Goal: Information Seeking & Learning: Learn about a topic

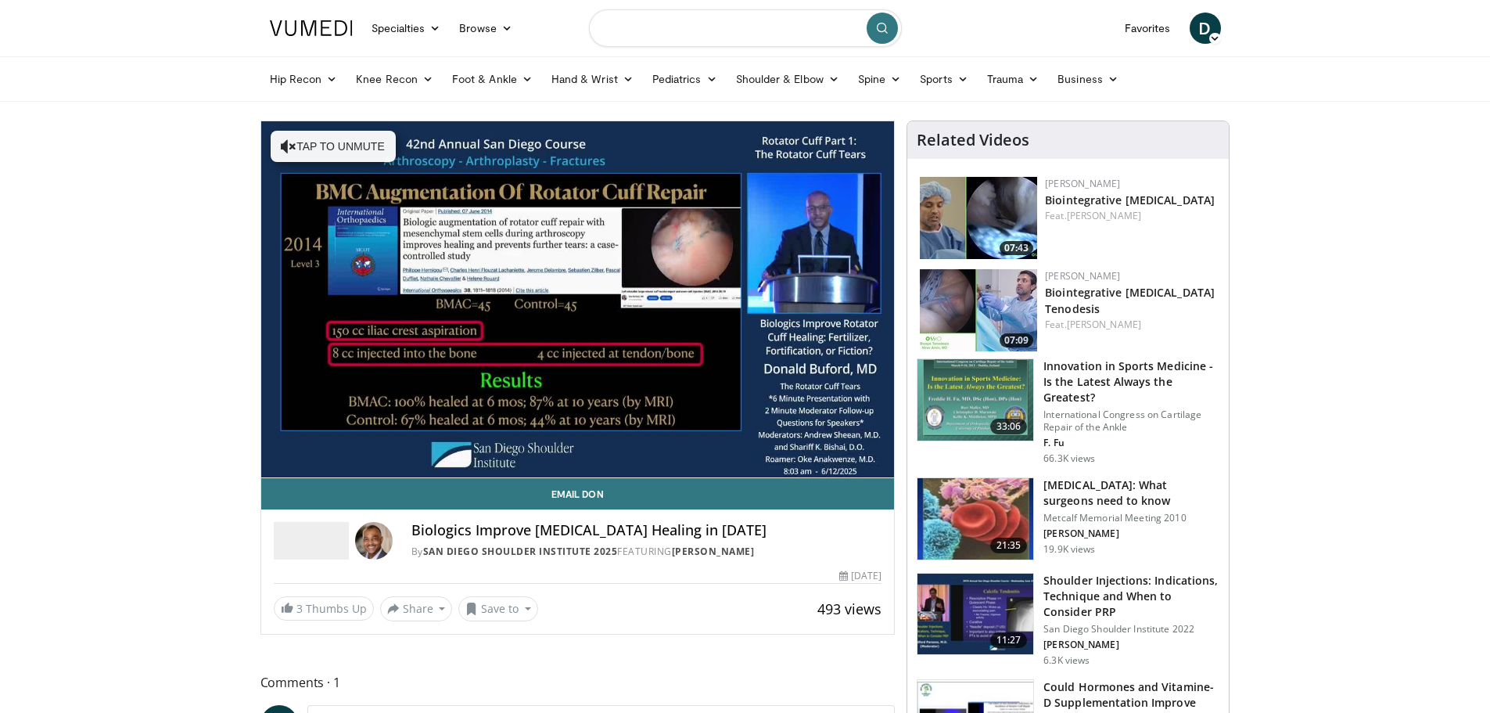
click at [684, 34] on input "Search topics, interventions" at bounding box center [745, 28] width 313 height 38
type input "**********"
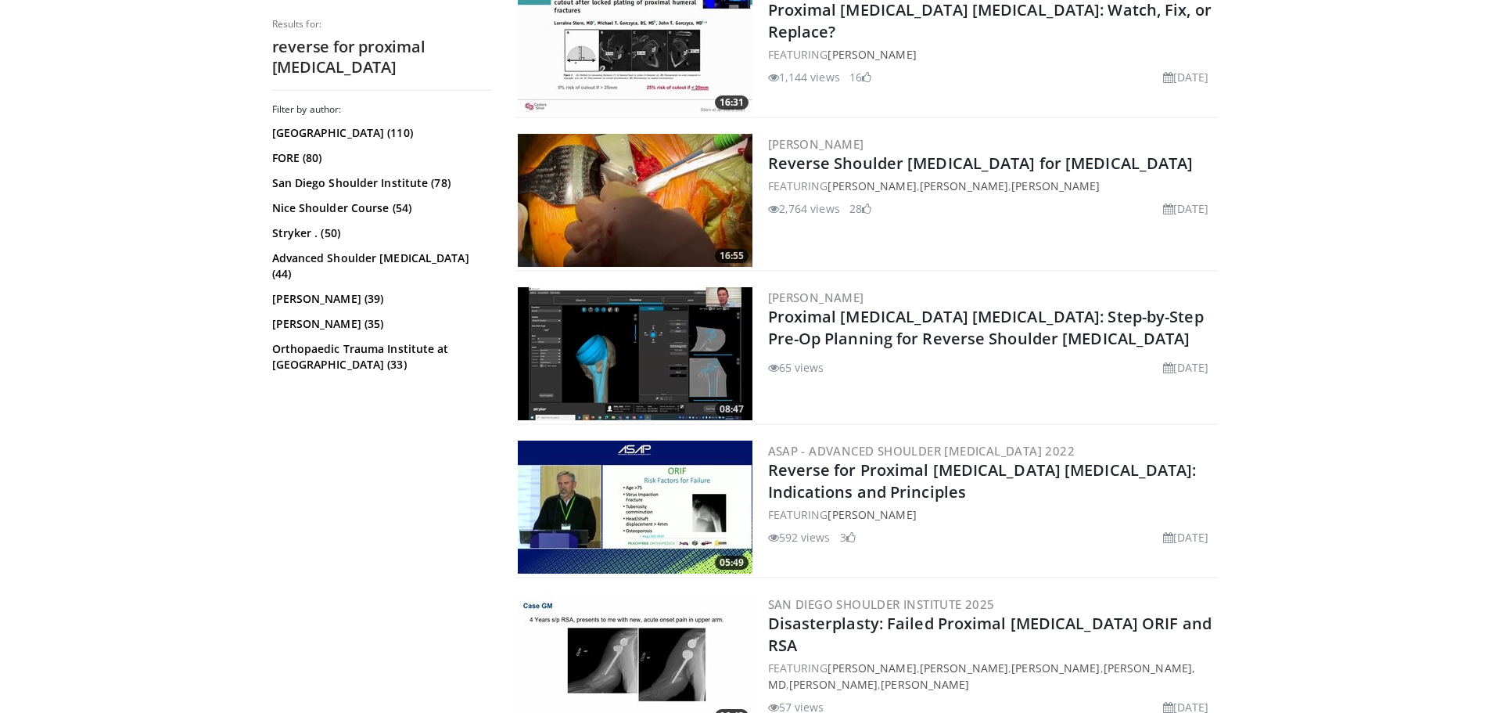
scroll to position [860, 0]
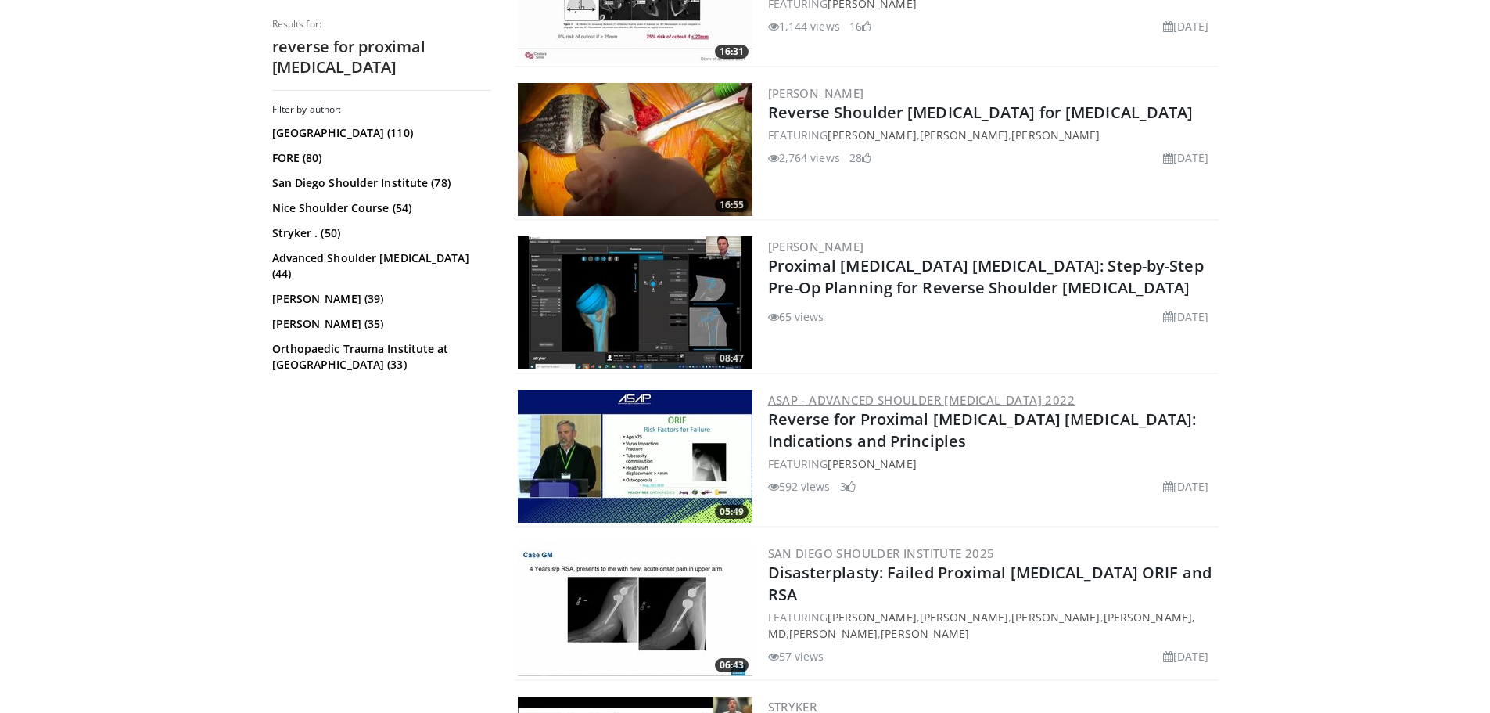
click at [817, 399] on link "ASAP - Advanced Shoulder [MEDICAL_DATA] 2022" at bounding box center [921, 400] width 307 height 16
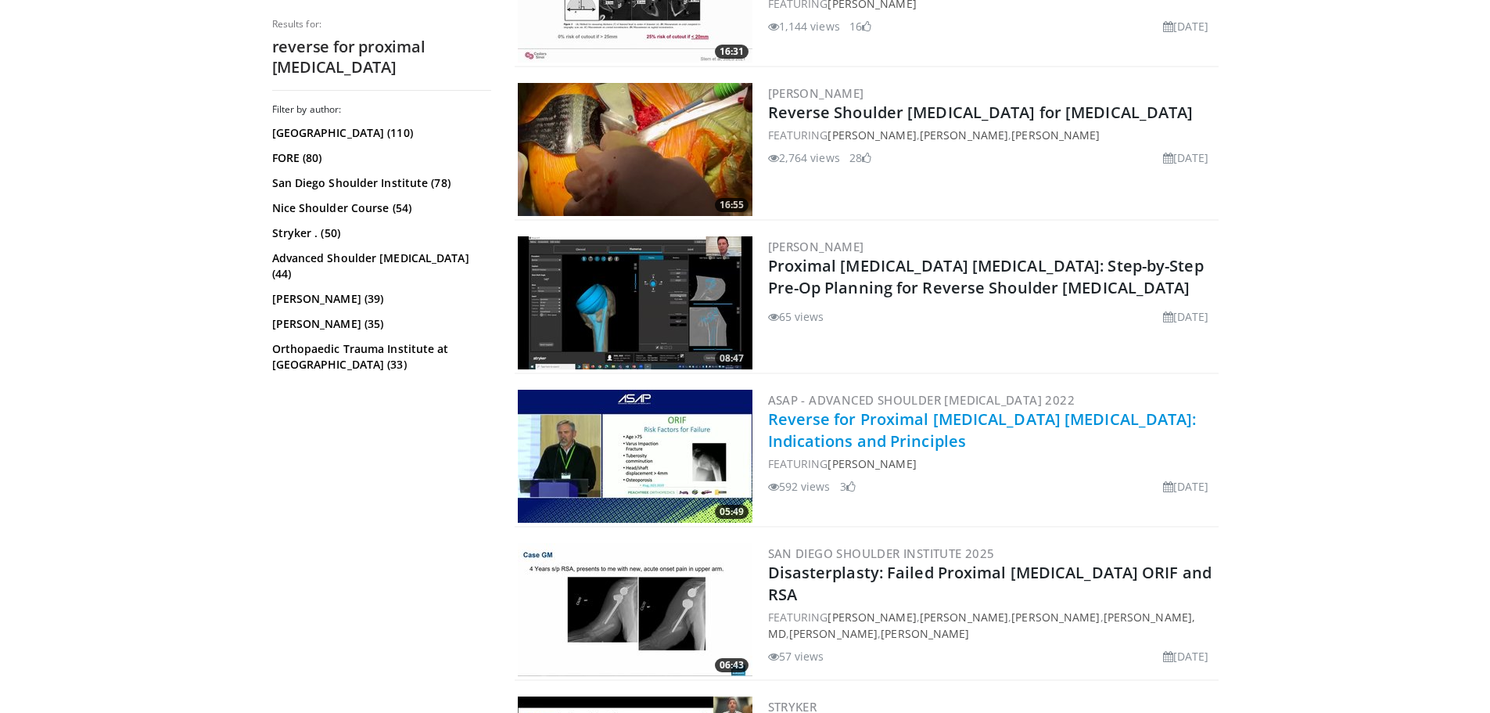
click at [845, 415] on link "Reverse for Proximal [MEDICAL_DATA] [MEDICAL_DATA]: Indications and Principles" at bounding box center [982, 429] width 429 height 43
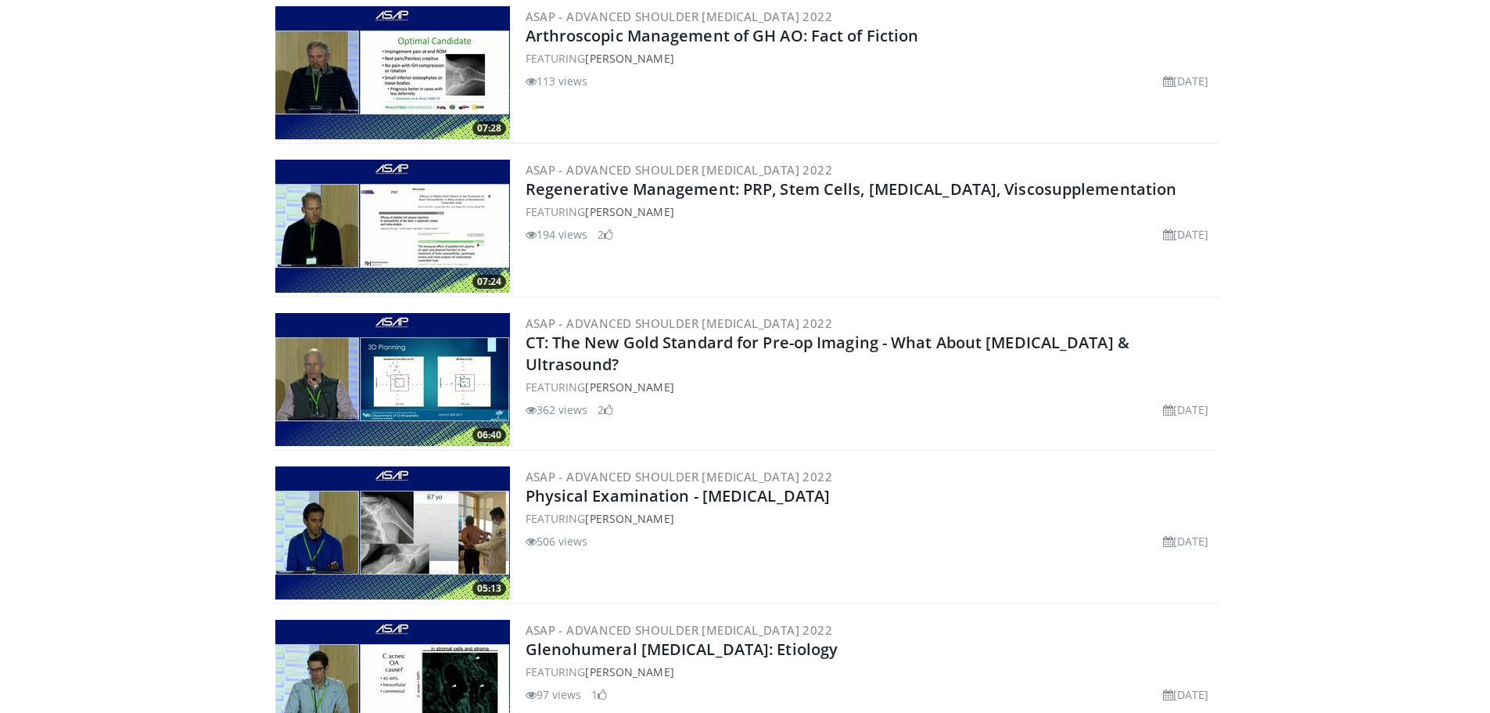
scroll to position [7442, 0]
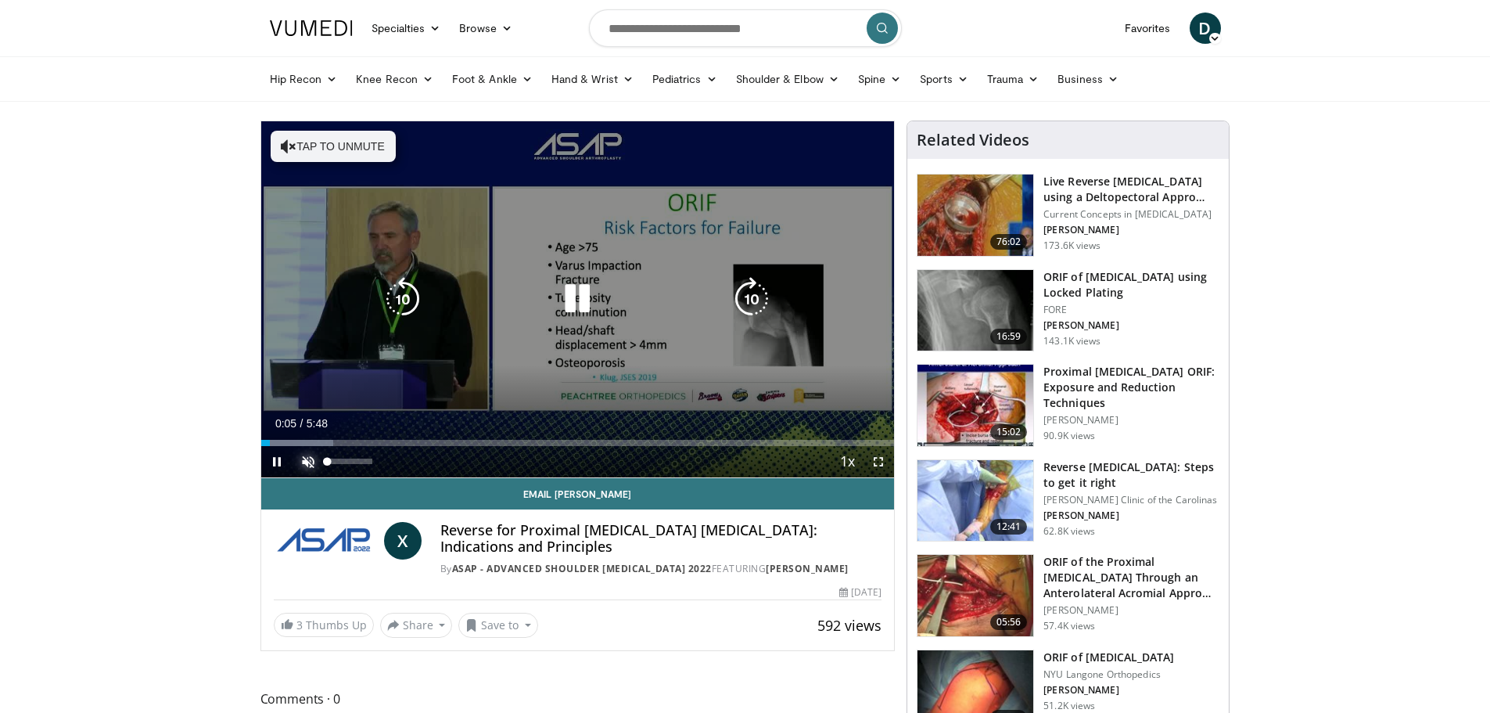
click at [302, 459] on span "Video Player" at bounding box center [308, 461] width 31 height 31
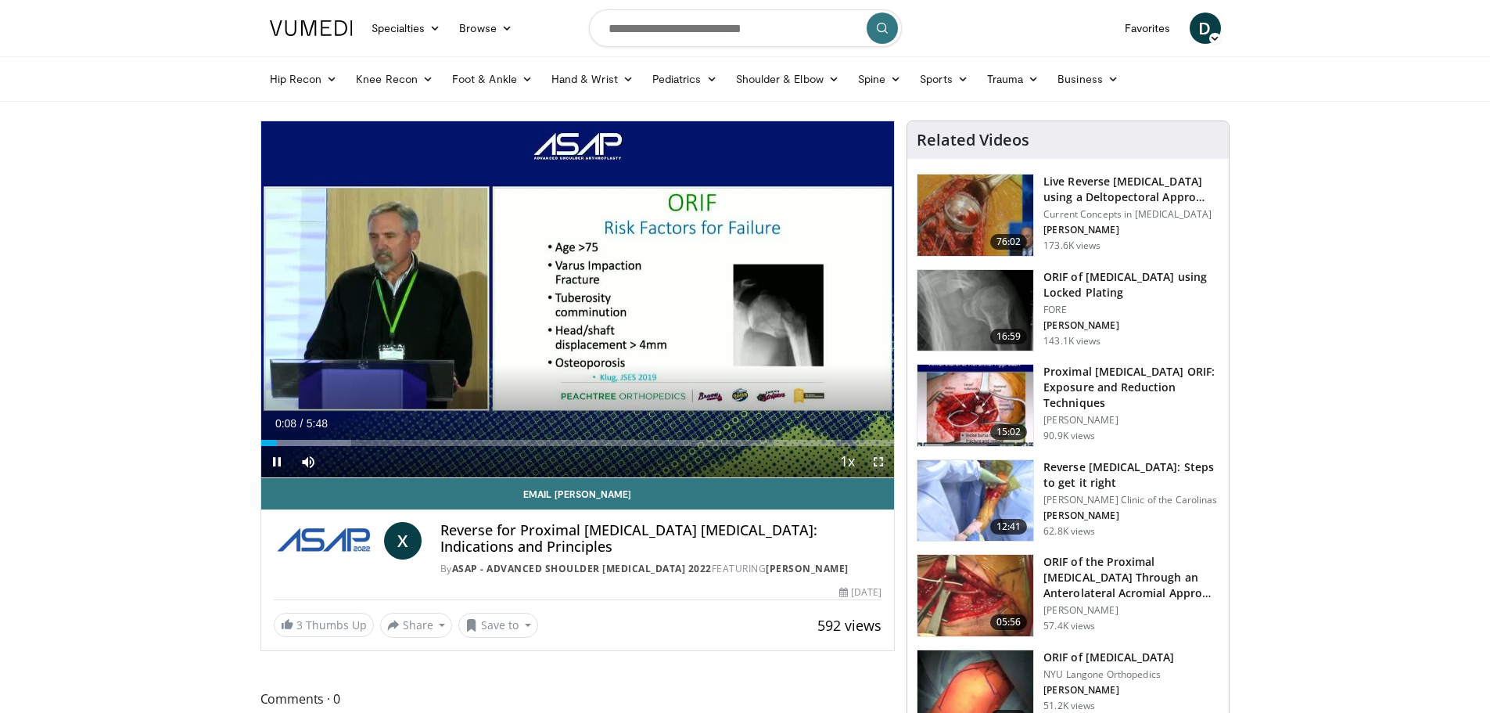
click at [876, 457] on span "Video Player" at bounding box center [878, 461] width 31 height 31
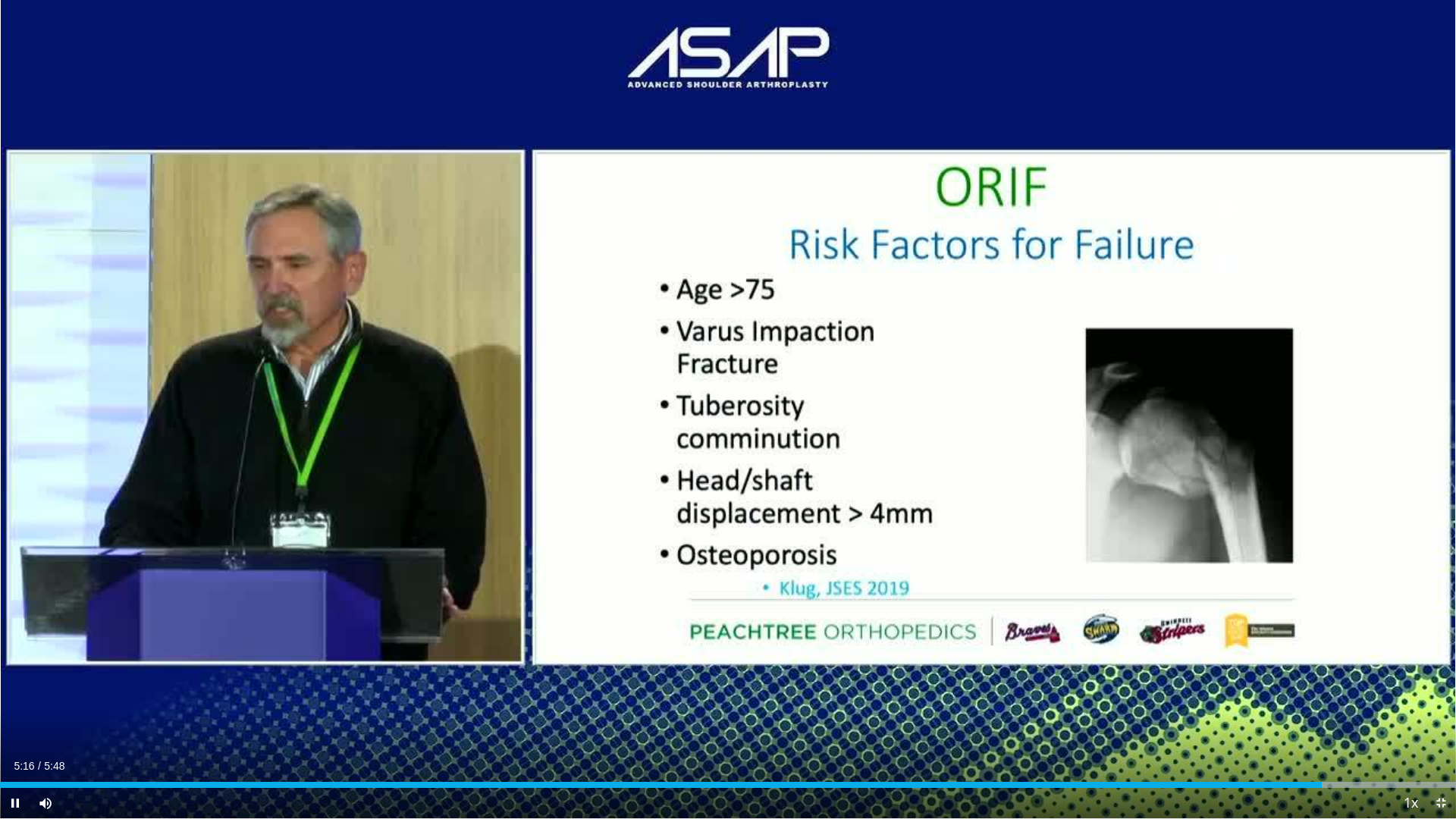
click at [1439, 690] on span "Video Player" at bounding box center [1440, 803] width 30 height 30
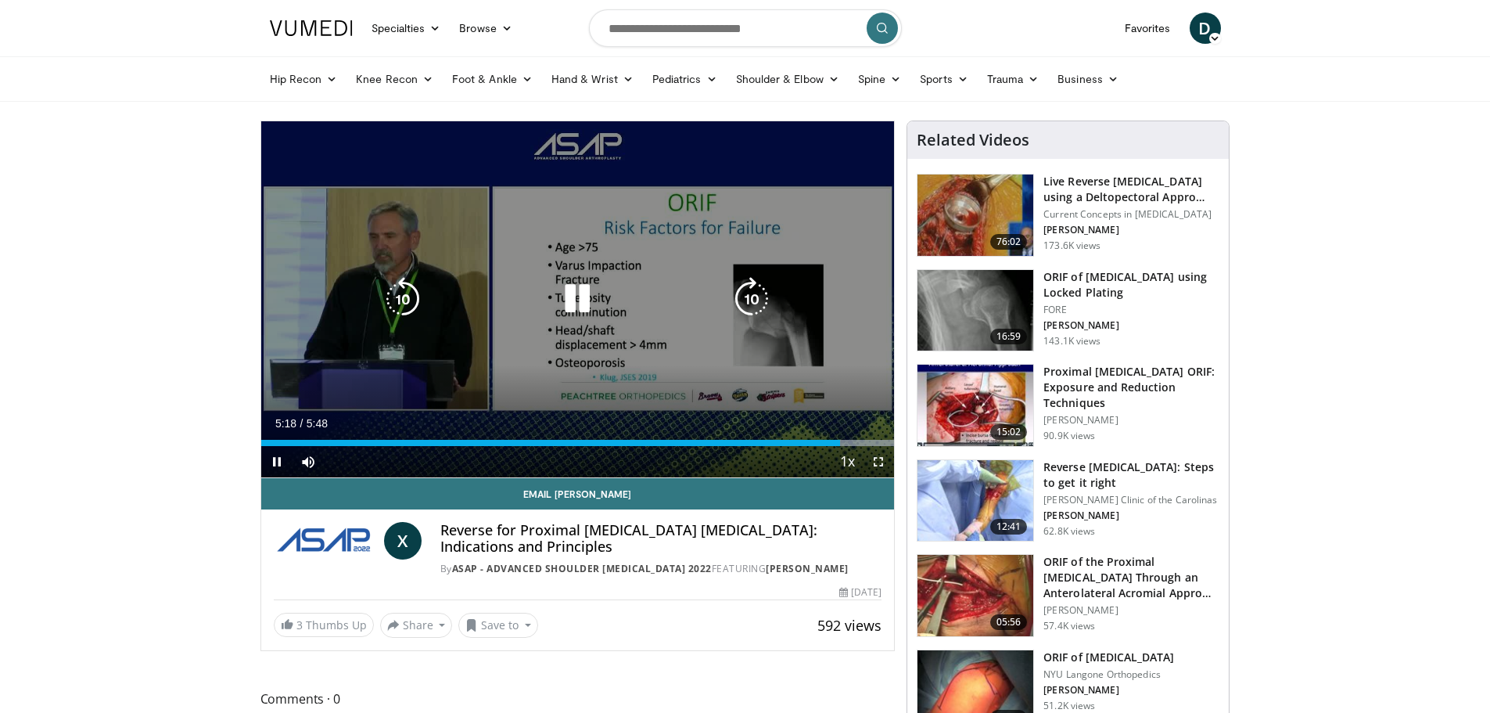
click at [583, 293] on icon "Video Player" at bounding box center [577, 299] width 44 height 44
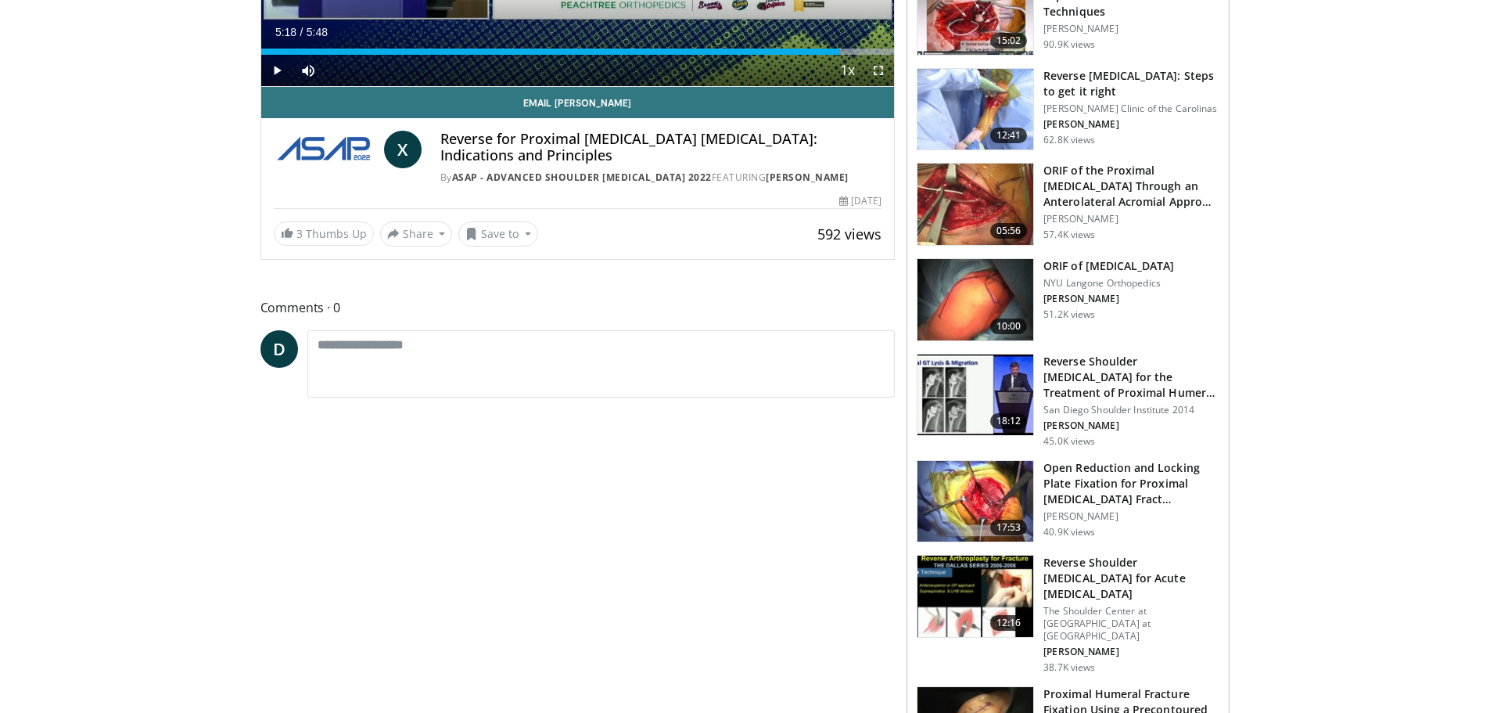
scroll to position [469, 0]
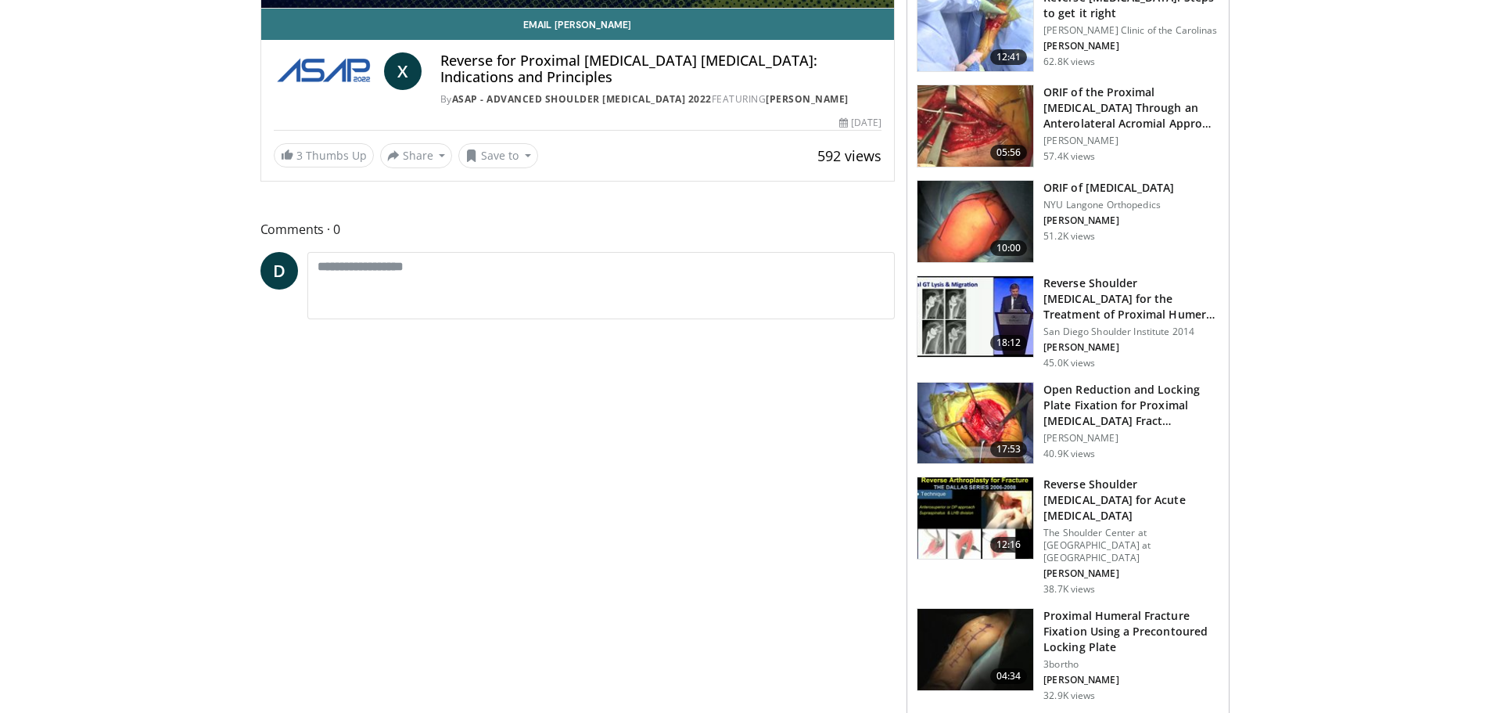
click at [1090, 502] on h3 "Reverse Shoulder [MEDICAL_DATA] for Acute [MEDICAL_DATA]" at bounding box center [1131, 499] width 176 height 47
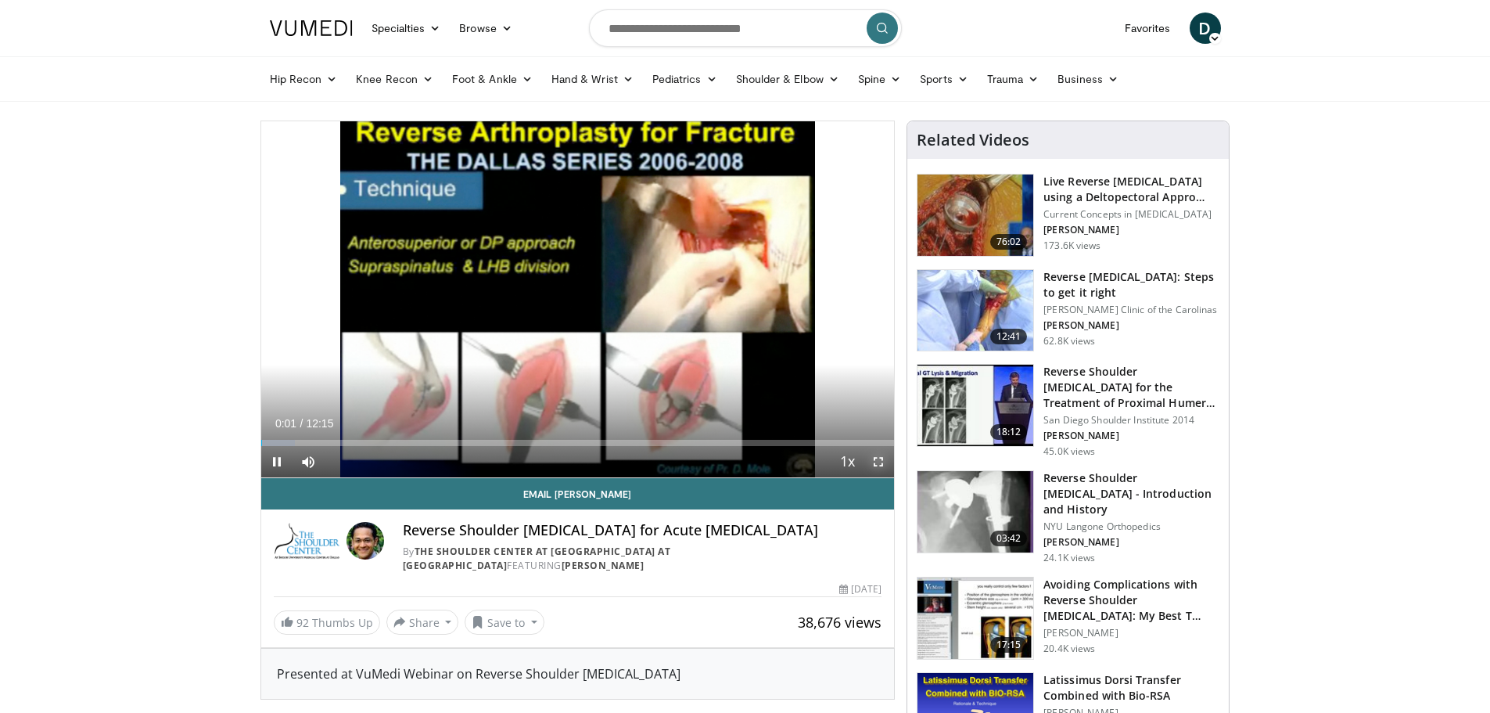
click at [880, 456] on span "Video Player" at bounding box center [878, 461] width 31 height 31
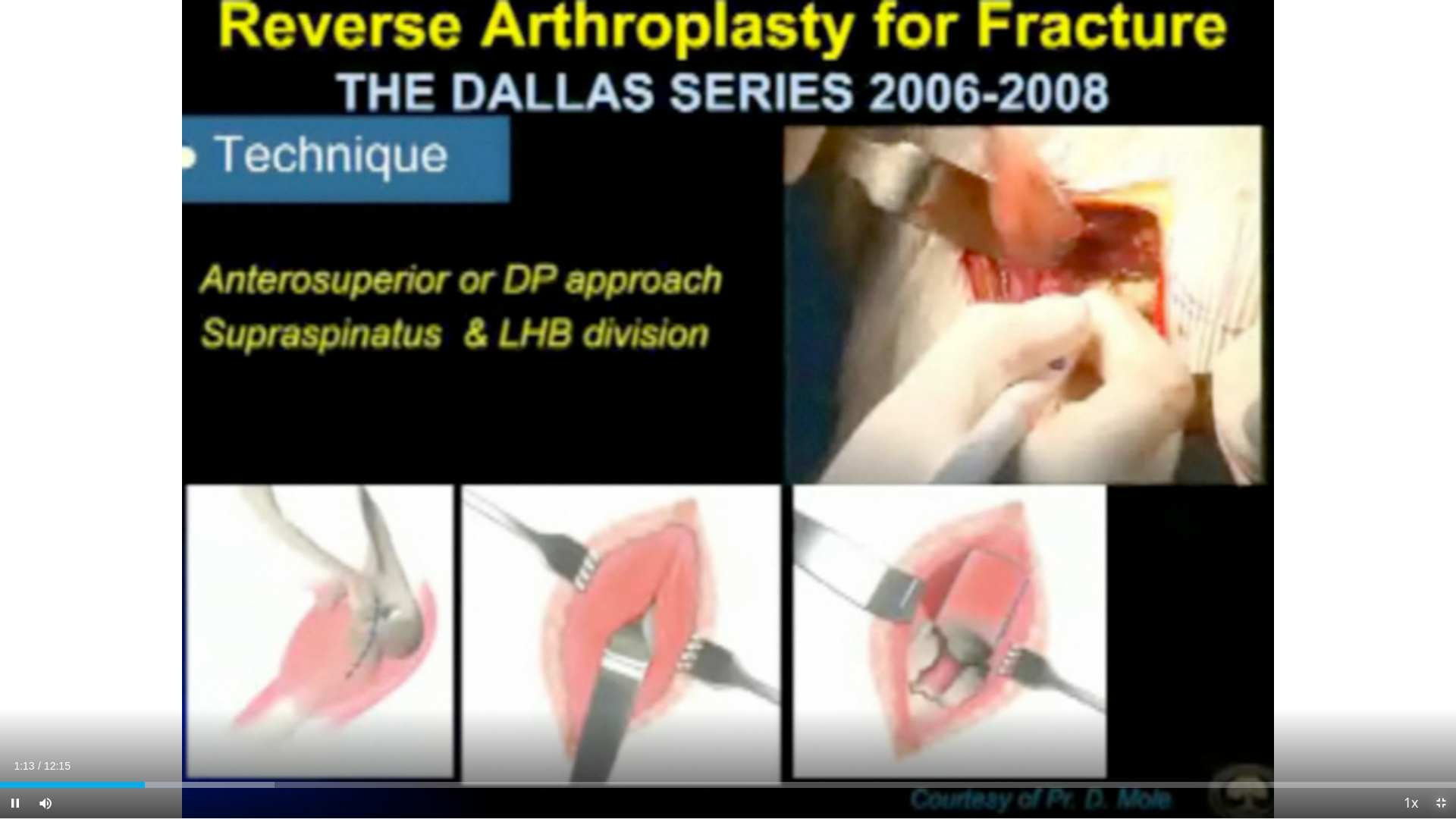
click at [1443, 690] on span "Video Player" at bounding box center [1440, 803] width 30 height 30
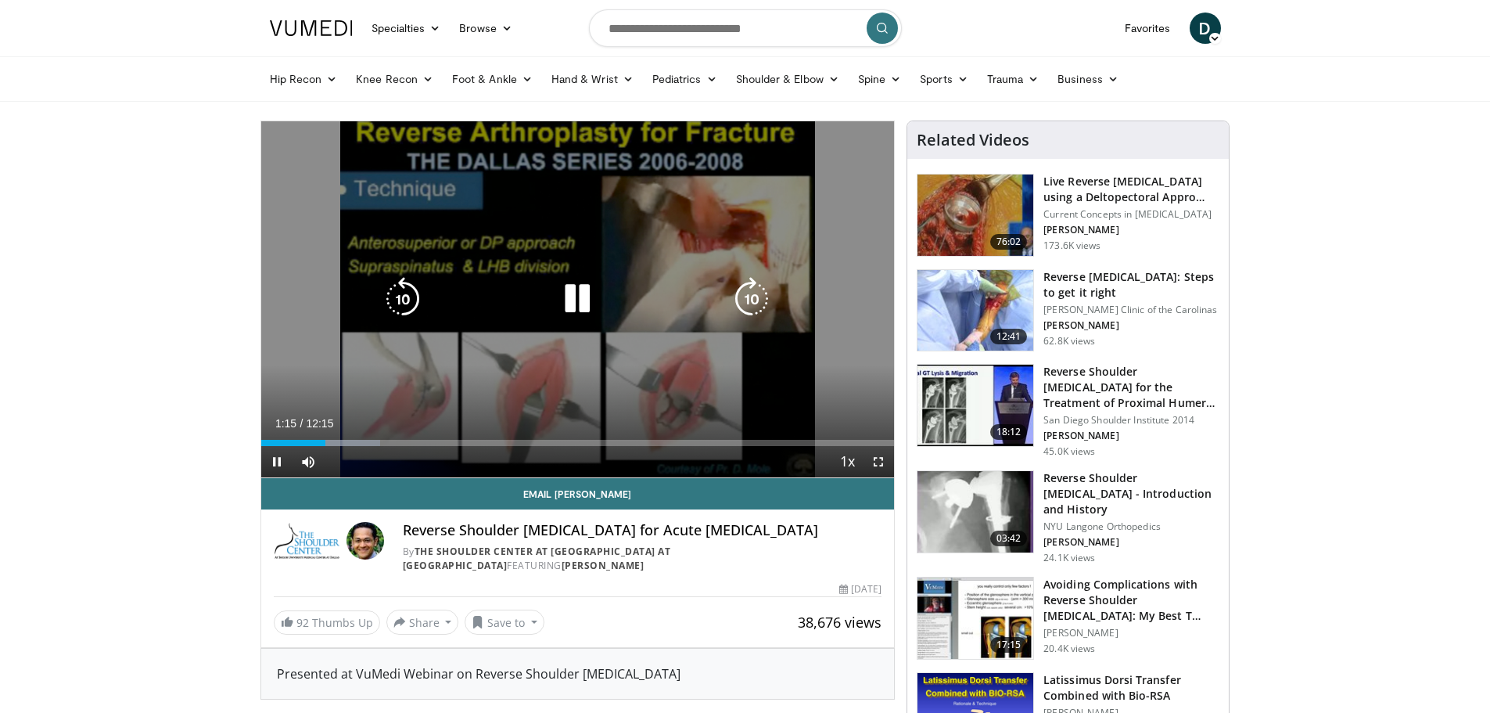
click at [585, 292] on icon "Video Player" at bounding box center [577, 299] width 44 height 44
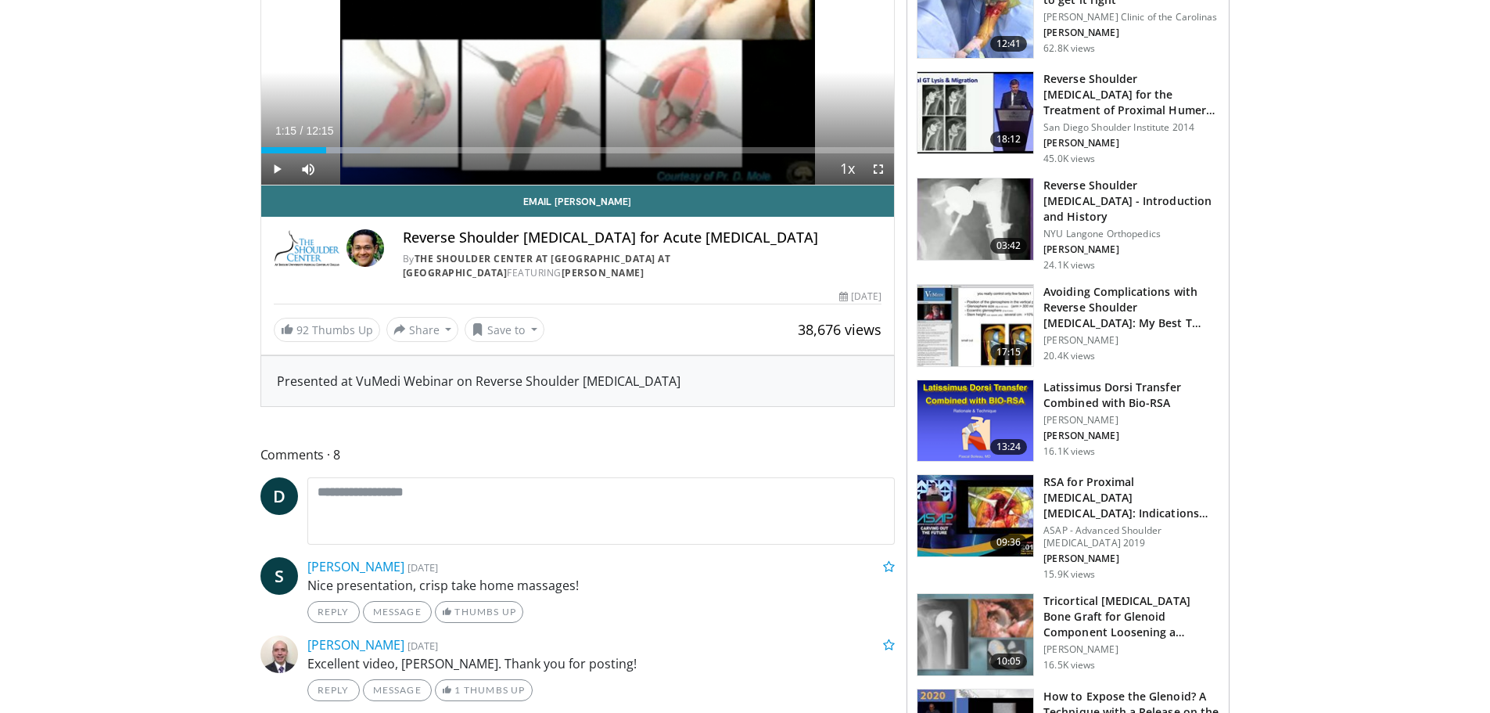
scroll to position [235, 0]
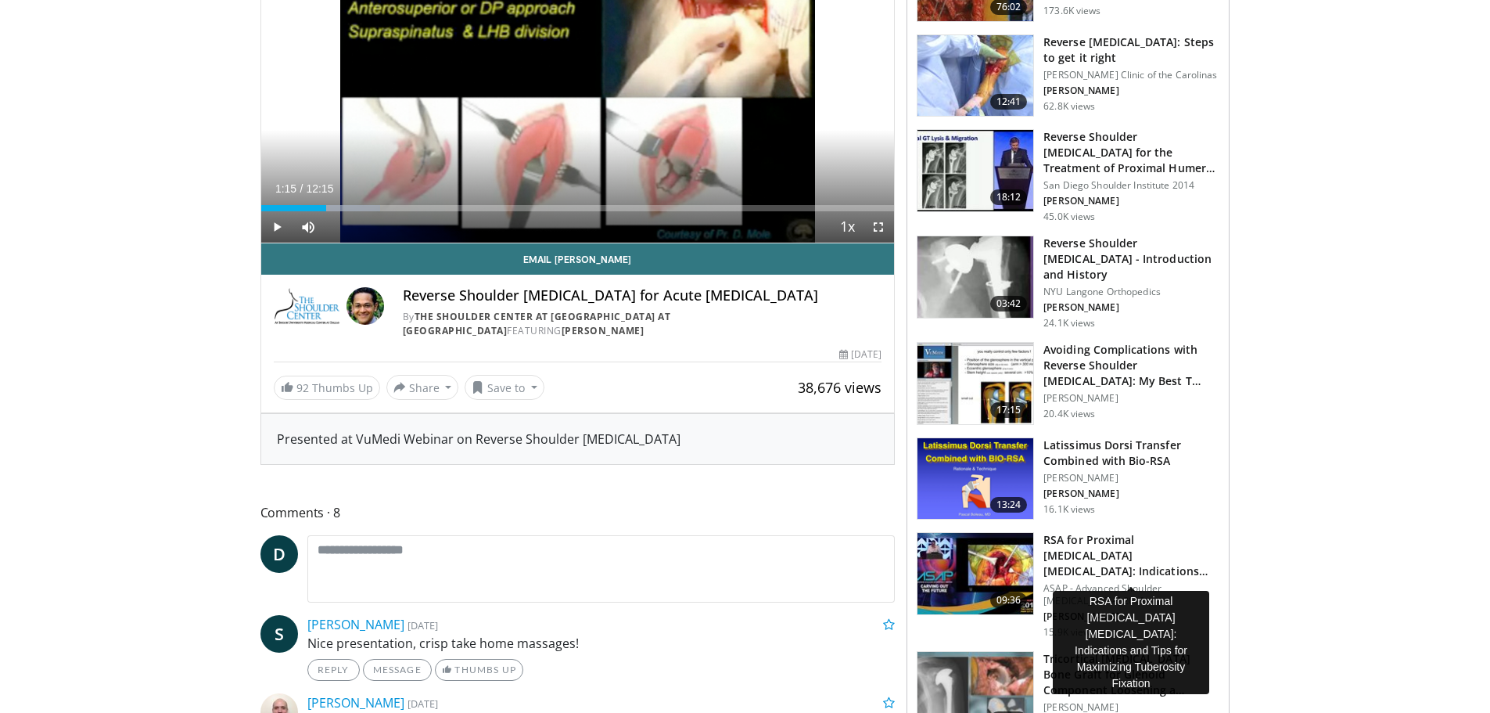
click at [1079, 555] on h3 "RSA for Proximal Humerus Fractures: Indications and Tips for Maximiz…" at bounding box center [1131, 555] width 176 height 47
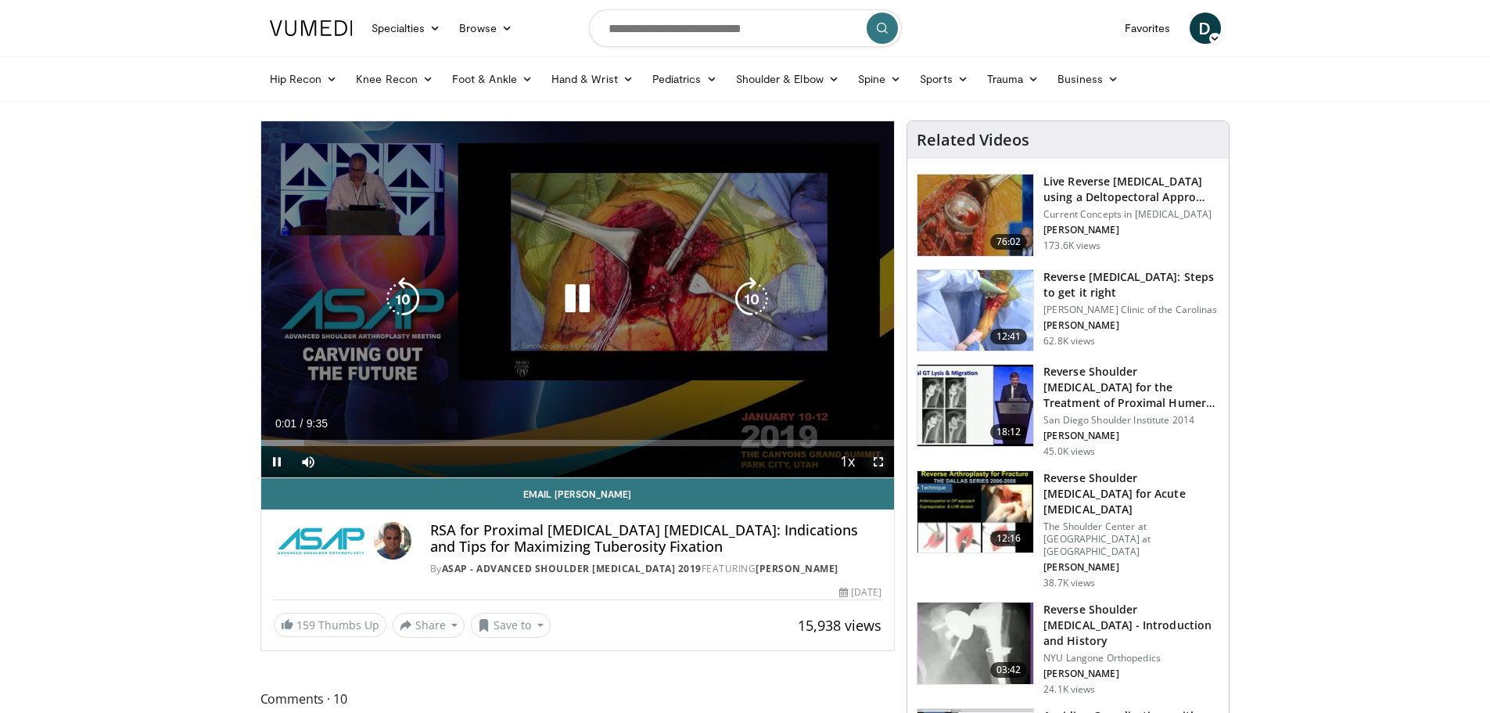
drag, startPoint x: 880, startPoint y: 458, endPoint x: 879, endPoint y: 553, distance: 94.6
click at [879, 458] on span "Video Player" at bounding box center [878, 461] width 31 height 31
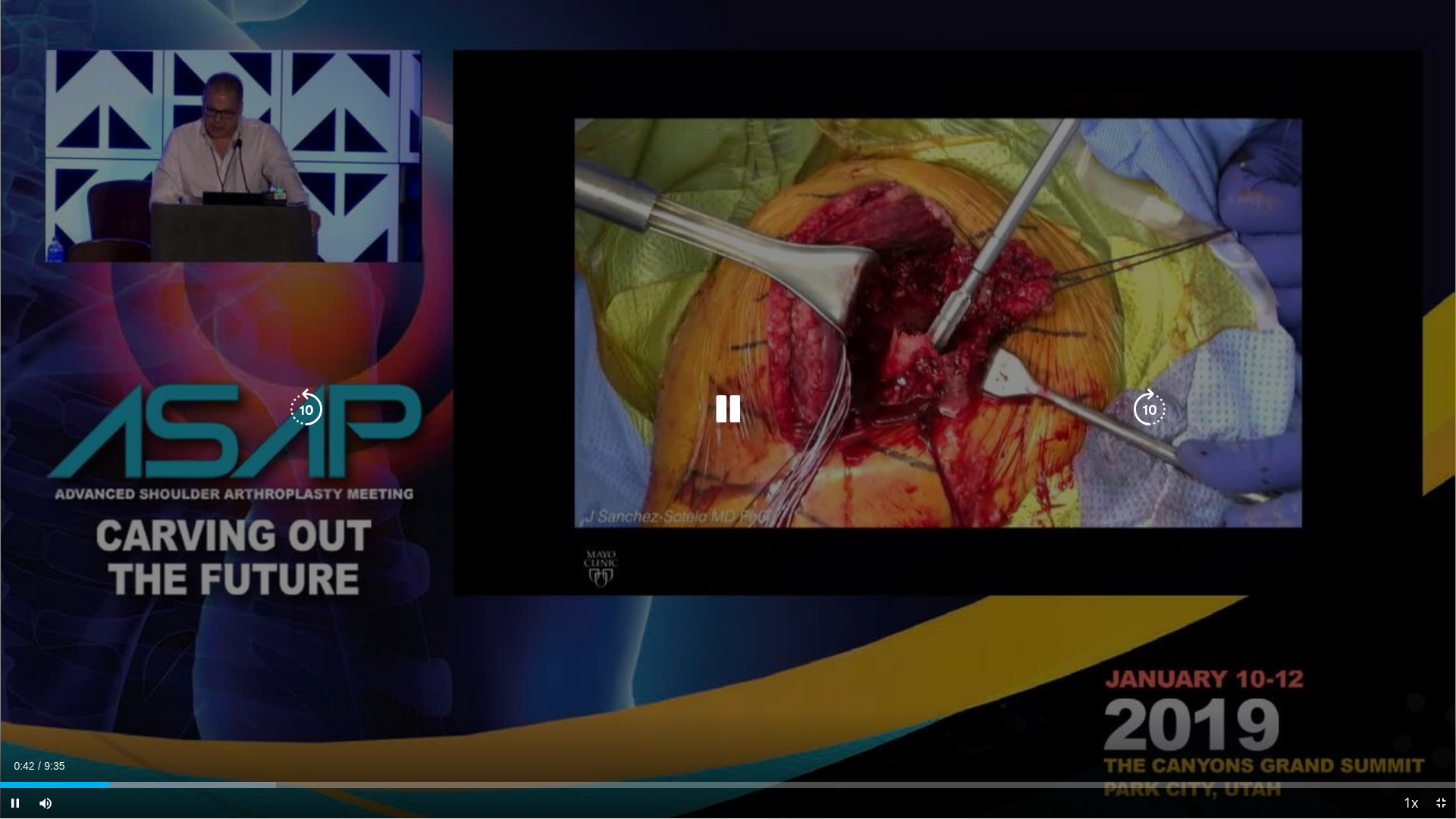
click at [733, 416] on icon "Video Player" at bounding box center [728, 409] width 43 height 43
click at [722, 407] on icon "Video Player" at bounding box center [728, 409] width 43 height 43
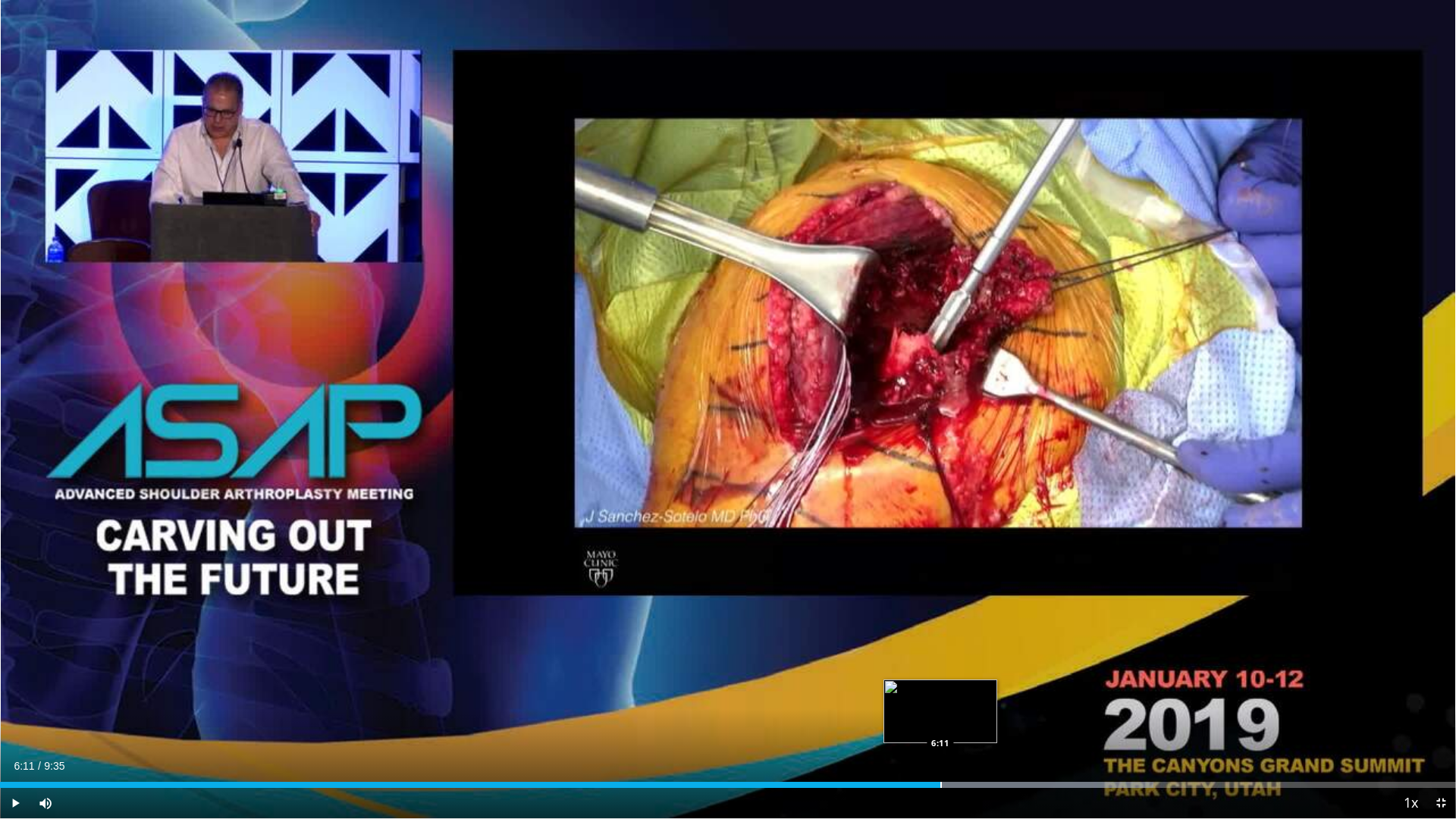
drag, startPoint x: 987, startPoint y: 785, endPoint x: 940, endPoint y: 785, distance: 47.0
click at [940, 690] on div "Progress Bar" at bounding box center [941, 784] width 2 height 6
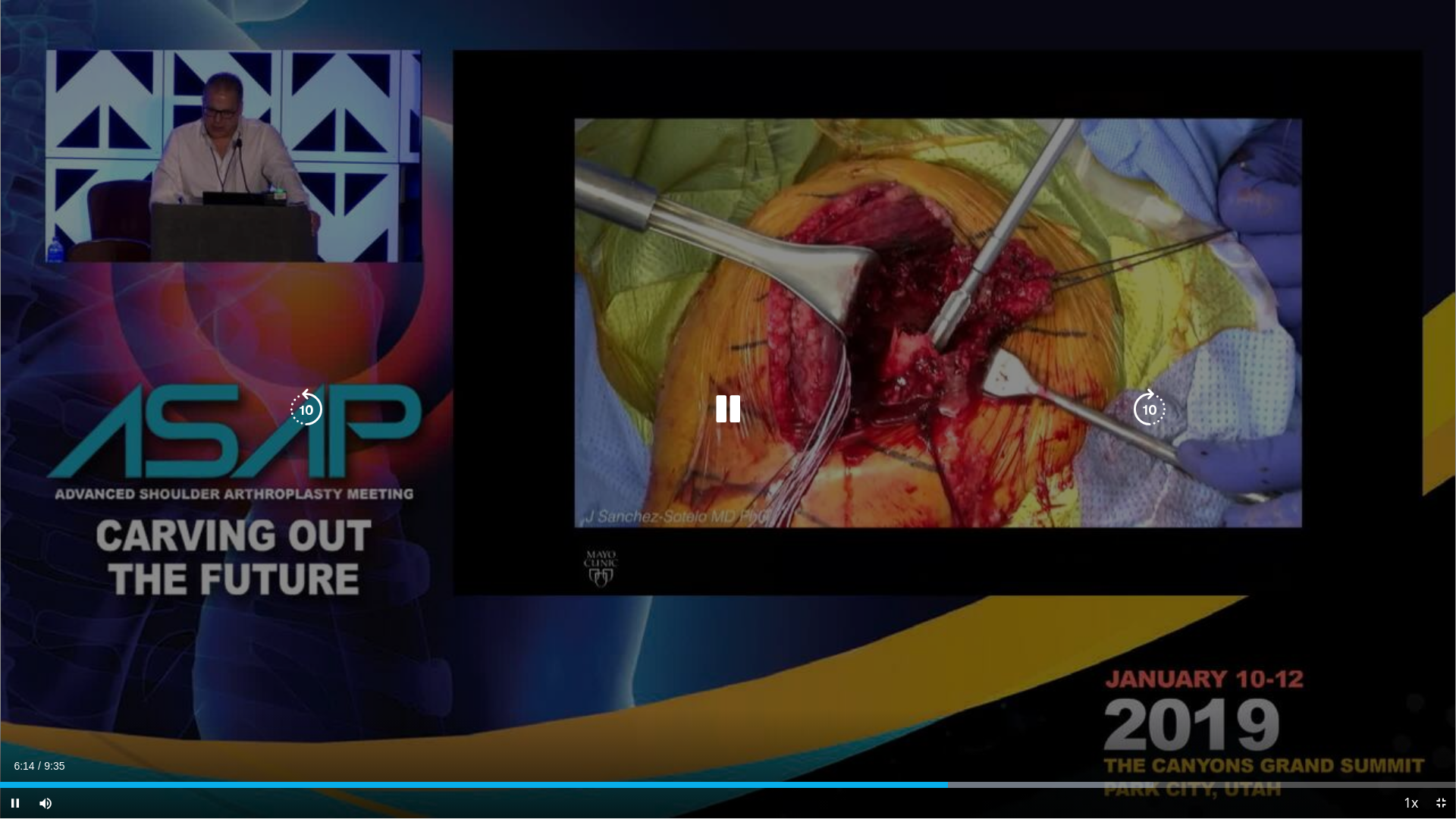
click at [725, 409] on icon "Video Player" at bounding box center [728, 409] width 43 height 43
click at [723, 408] on icon "Video Player" at bounding box center [728, 409] width 43 height 43
click at [722, 408] on icon "Video Player" at bounding box center [728, 409] width 43 height 43
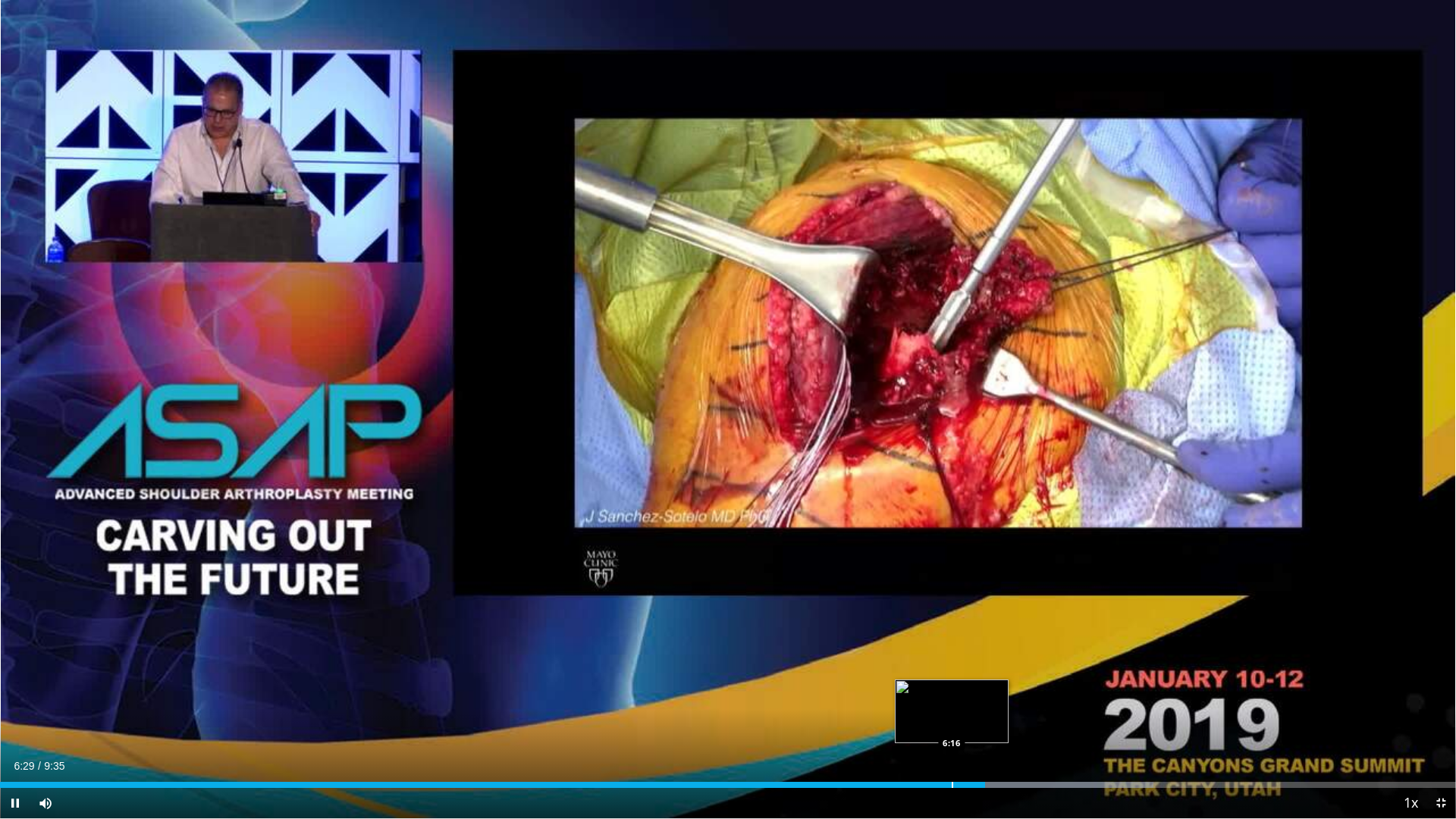
click at [952, 690] on div "Progress Bar" at bounding box center [953, 784] width 2 height 6
drag, startPoint x: 952, startPoint y: 785, endPoint x: 951, endPoint y: 777, distance: 8.1
click at [951, 690] on div "Loaded : 79.24% 6:16 6:16" at bounding box center [728, 780] width 1456 height 15
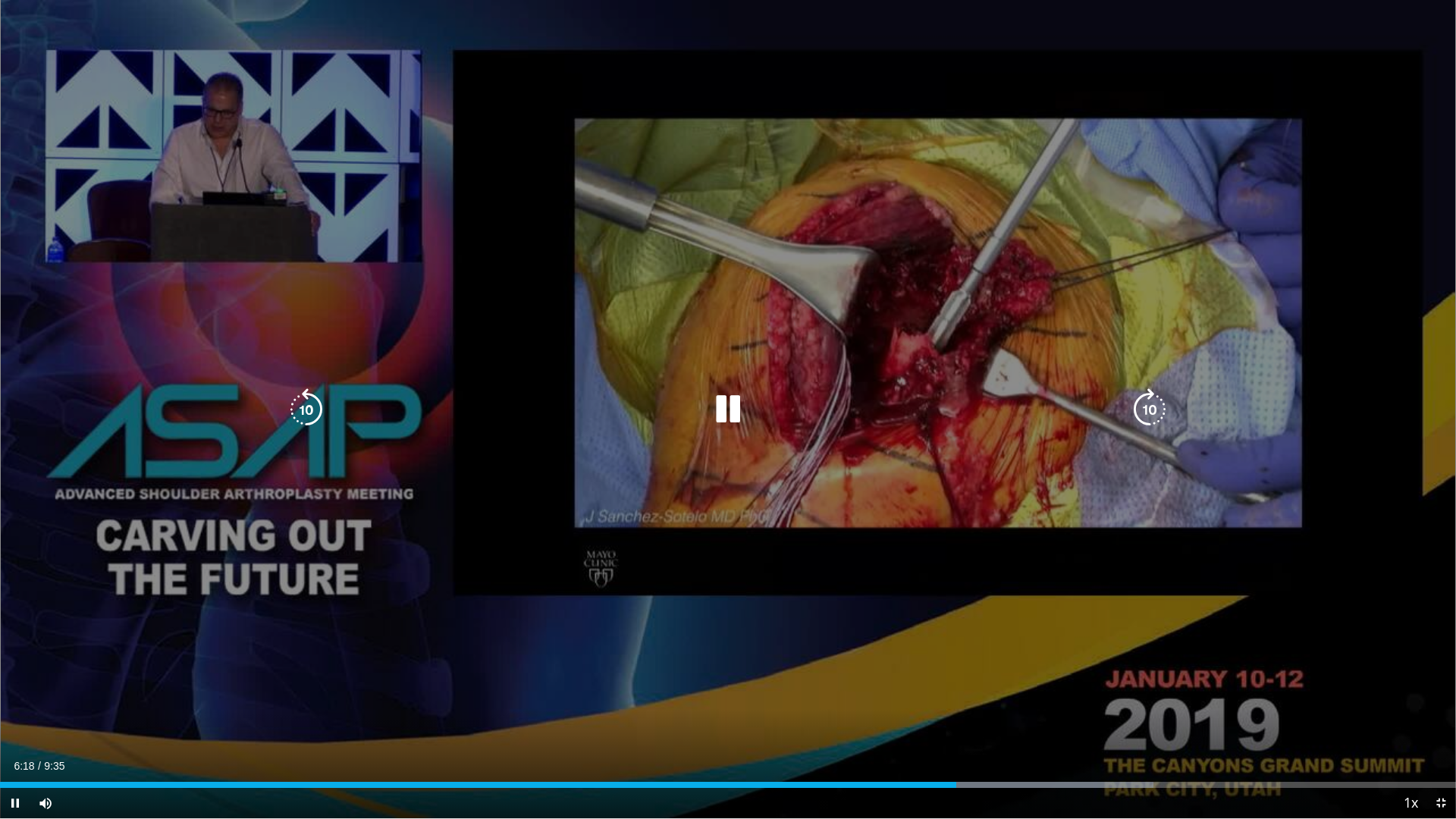
click at [729, 413] on icon "Video Player" at bounding box center [728, 409] width 43 height 43
click at [727, 411] on icon "Video Player" at bounding box center [728, 409] width 43 height 43
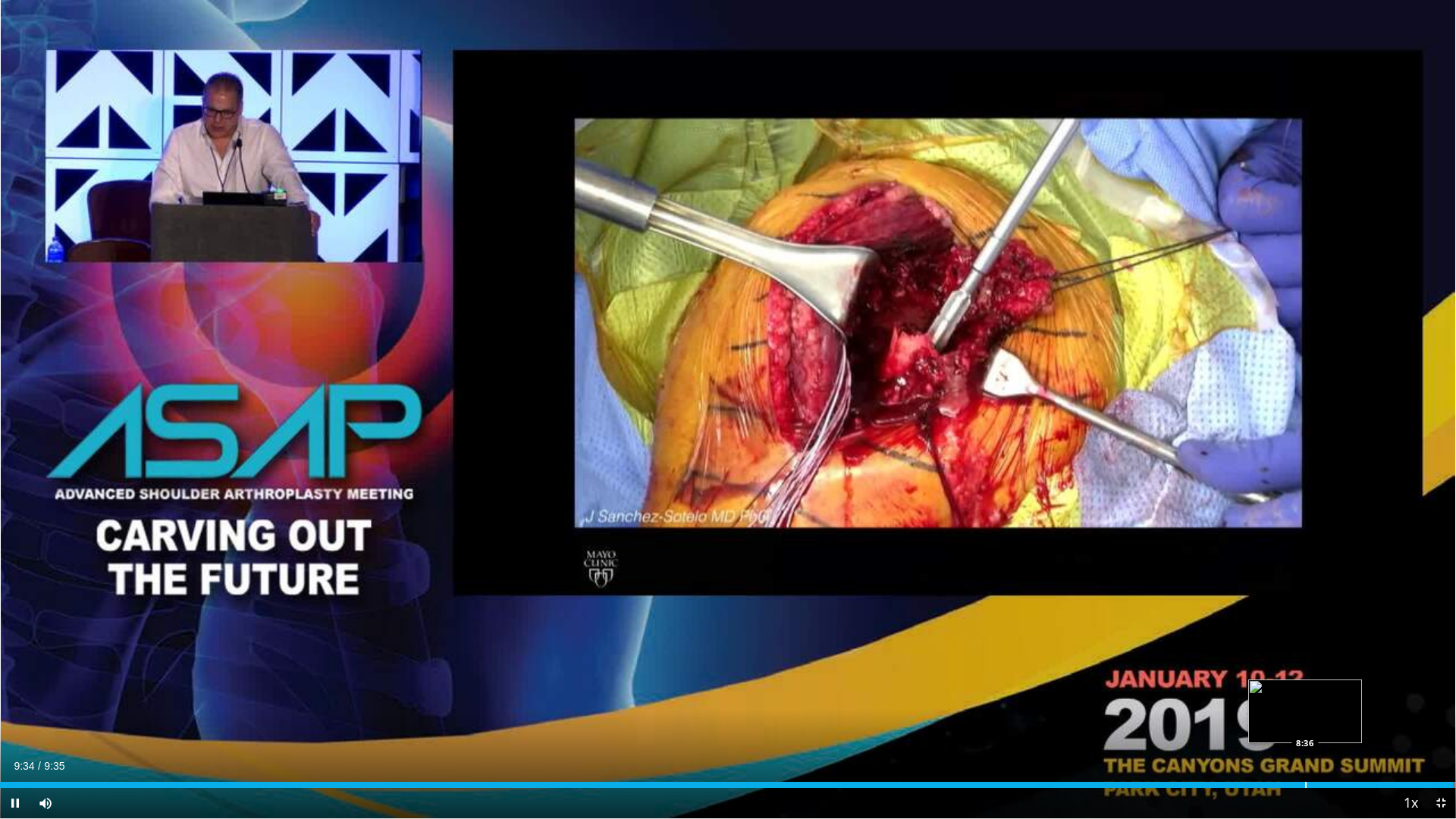
click at [1305, 690] on div "Progress Bar" at bounding box center [1306, 784] width 2 height 6
drag, startPoint x: 1304, startPoint y: 784, endPoint x: 1437, endPoint y: 779, distance: 133.1
click at [1437, 690] on div "Loaded : 100.00% 9:28 9:28" at bounding box center [728, 780] width 1456 height 15
click at [1440, 690] on span "Video Player" at bounding box center [1440, 803] width 30 height 30
